Goal: Browse casually

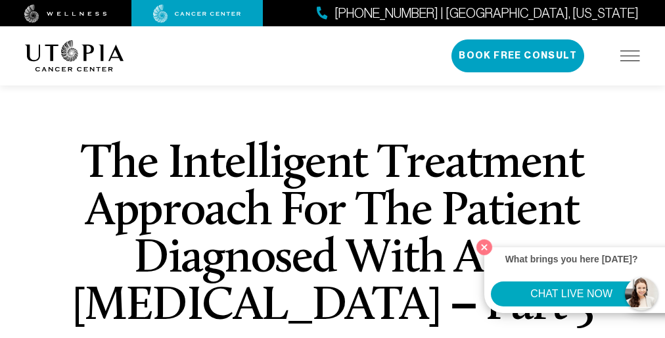
click at [333, 199] on h1 "The Intelligent Treatment Approach For The Patient Diagnosed With Any [MEDICAL_…" at bounding box center [333, 235] width 524 height 189
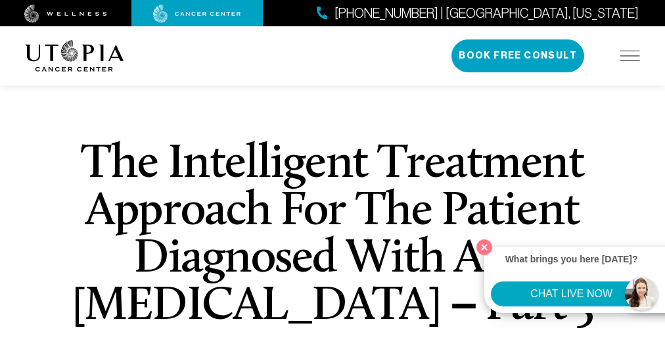
click at [333, 199] on h1 "The Intelligent Treatment Approach For The Patient Diagnosed With Any [MEDICAL_…" at bounding box center [333, 235] width 524 height 189
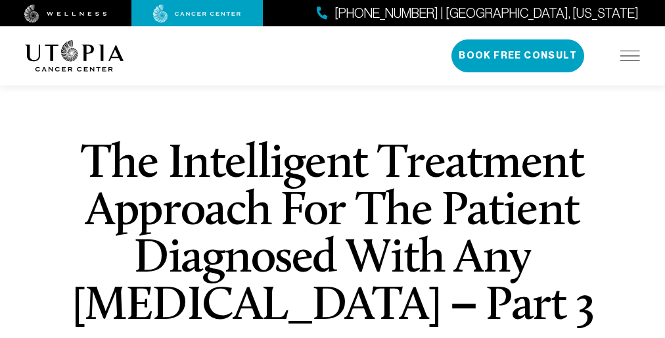
click at [333, 199] on h1 "The Intelligent Treatment Approach For The Patient Diagnosed With Any [MEDICAL_…" at bounding box center [333, 235] width 524 height 189
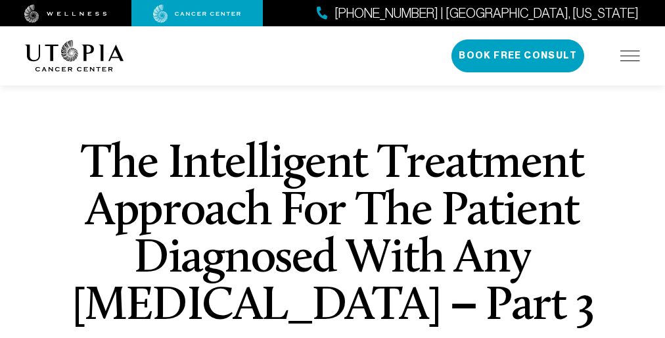
click at [333, 199] on h1 "The Intelligent Treatment Approach For The Patient Diagnosed With Any [MEDICAL_…" at bounding box center [333, 235] width 524 height 189
